Goal: Task Accomplishment & Management: Use online tool/utility

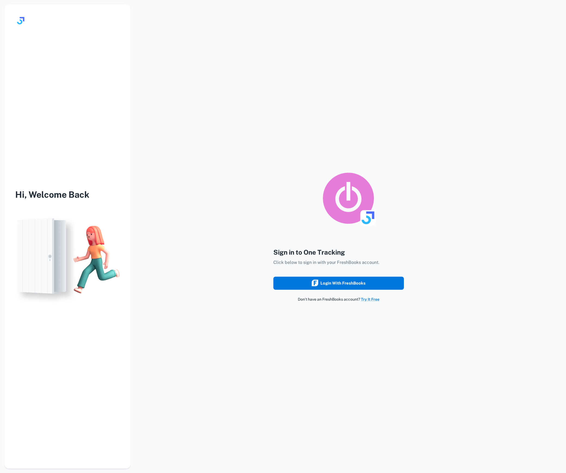
click at [356, 282] on div "Login with FreshBooks" at bounding box center [339, 283] width 54 height 7
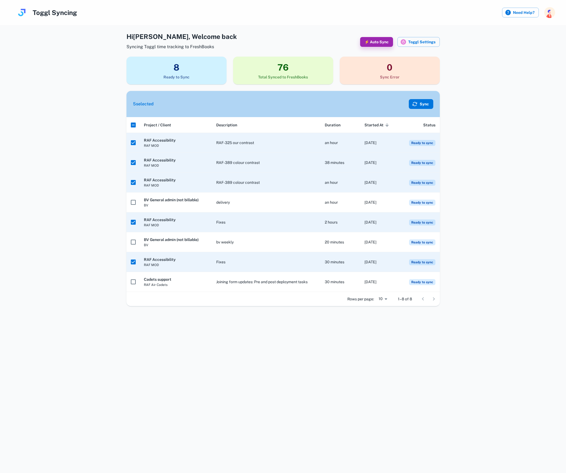
click at [427, 103] on button "Sync" at bounding box center [421, 104] width 24 height 10
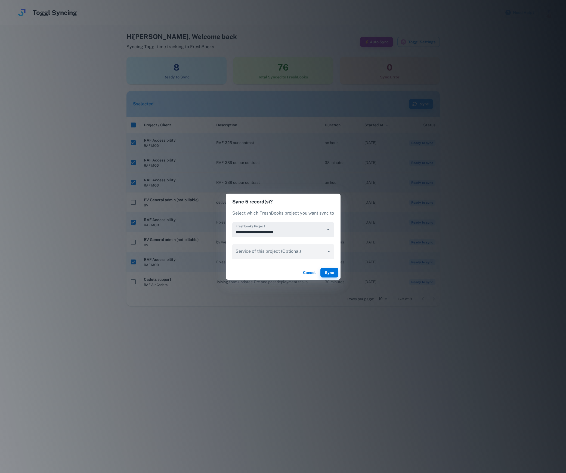
click at [329, 231] on icon "Open" at bounding box center [328, 229] width 7 height 7
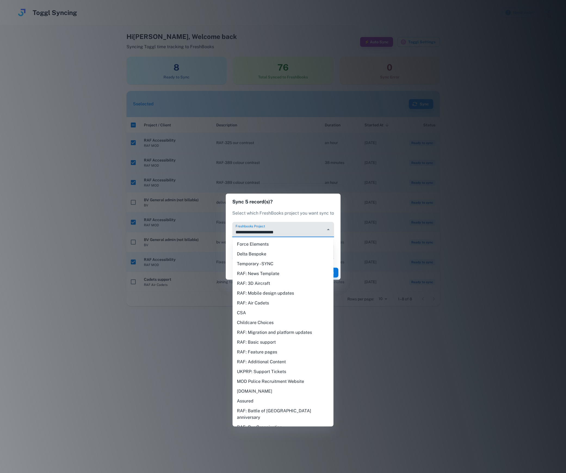
scroll to position [19, 0]
click at [288, 341] on li "RAF: Additional Content" at bounding box center [283, 343] width 101 height 10
type input "**********"
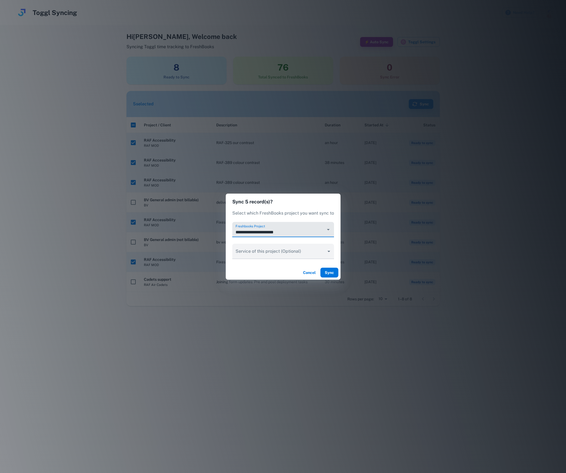
click at [330, 272] on button "Sync" at bounding box center [330, 273] width 18 height 10
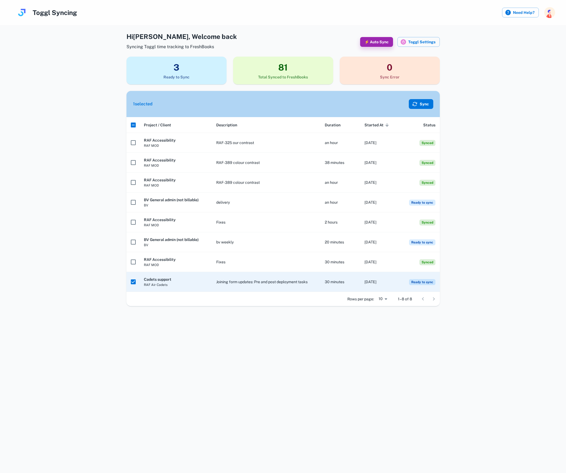
click at [422, 103] on button "Sync" at bounding box center [421, 104] width 24 height 10
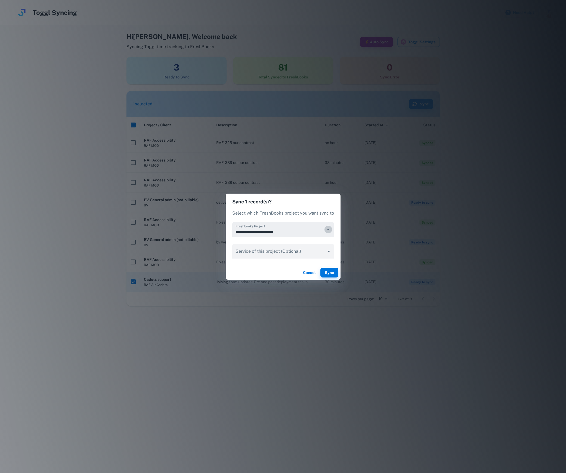
click at [328, 229] on icon "Open" at bounding box center [328, 229] width 7 height 7
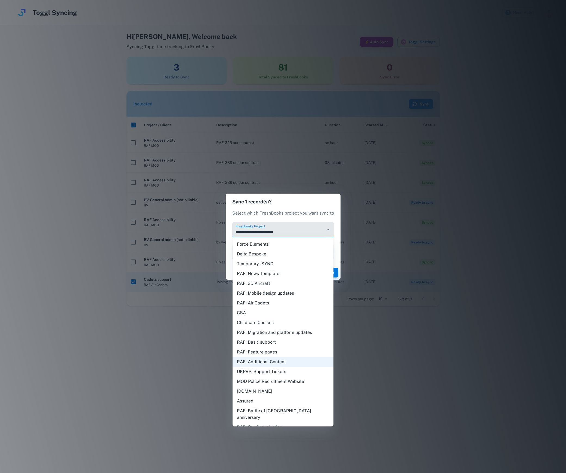
click at [265, 304] on li "RAF: Air Cadets" at bounding box center [283, 303] width 101 height 10
type input "**********"
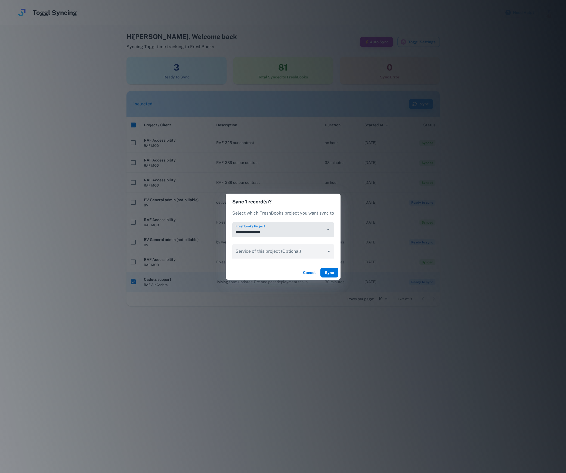
click at [334, 272] on button "Sync" at bounding box center [330, 273] width 18 height 10
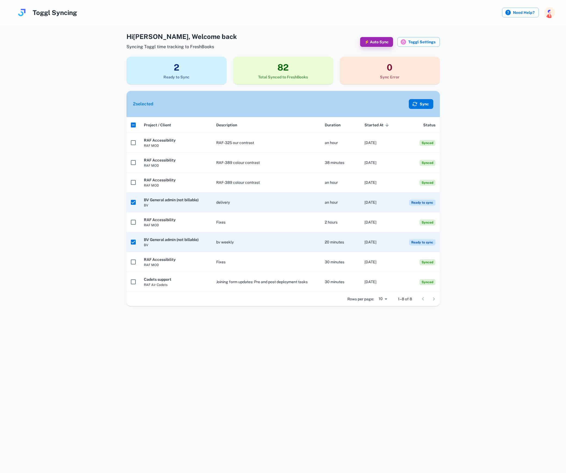
click at [425, 105] on button "Sync" at bounding box center [421, 104] width 24 height 10
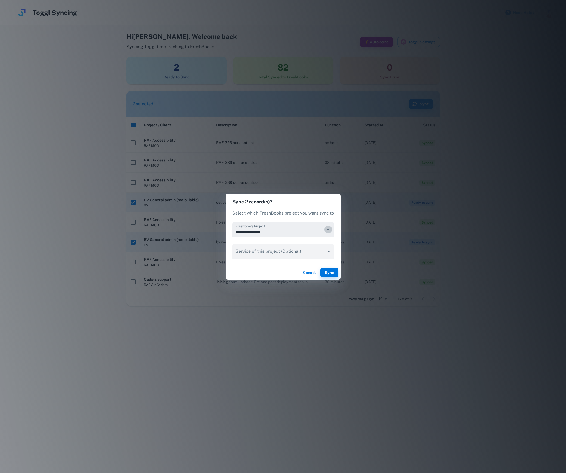
click at [327, 232] on icon "Open" at bounding box center [328, 229] width 7 height 7
click at [271, 256] on li "BV: Other" at bounding box center [283, 254] width 101 height 10
type input "*********"
click at [330, 272] on button "Sync" at bounding box center [330, 273] width 18 height 10
